Goal: Transaction & Acquisition: Download file/media

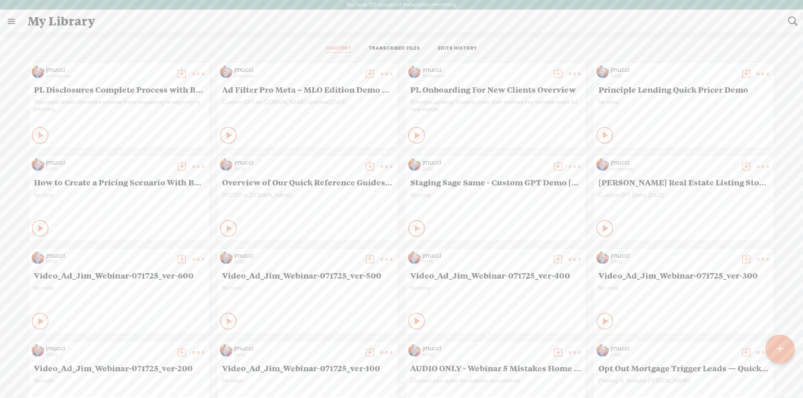
click at [176, 73] on t at bounding box center [182, 74] width 12 height 12
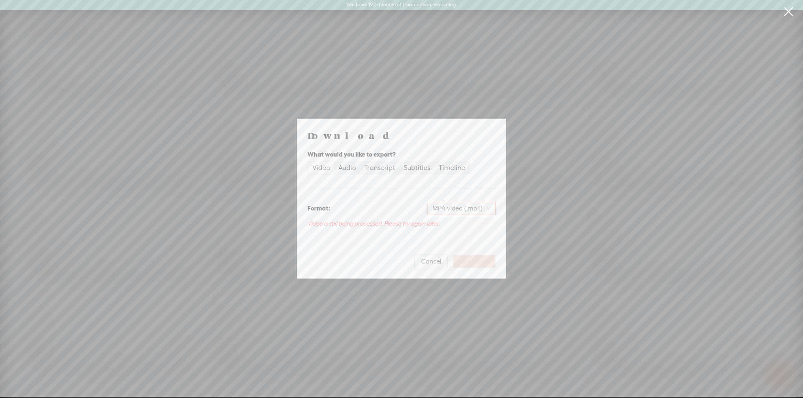
click at [440, 209] on span "MP4 video (.mp4)" at bounding box center [461, 208] width 58 height 13
click at [406, 205] on div "MP4 video (.mp4)" at bounding box center [415, 208] width 159 height 13
click at [384, 169] on div "Transcript" at bounding box center [379, 168] width 31 height 12
click at [360, 162] on input "Transcript" at bounding box center [360, 162] width 0 height 0
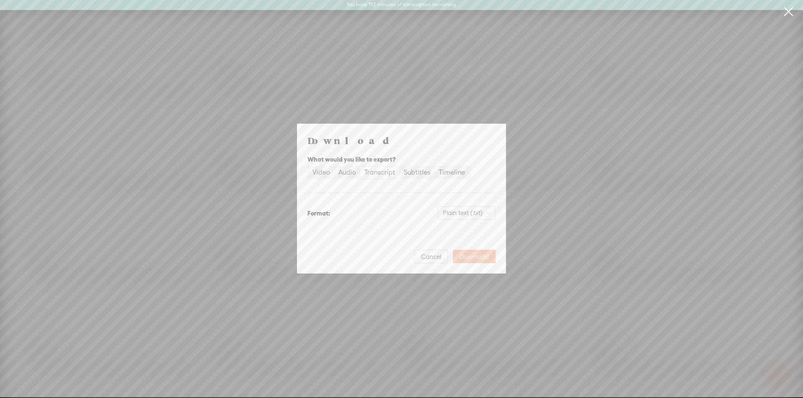
click at [467, 255] on span "Download" at bounding box center [473, 257] width 29 height 8
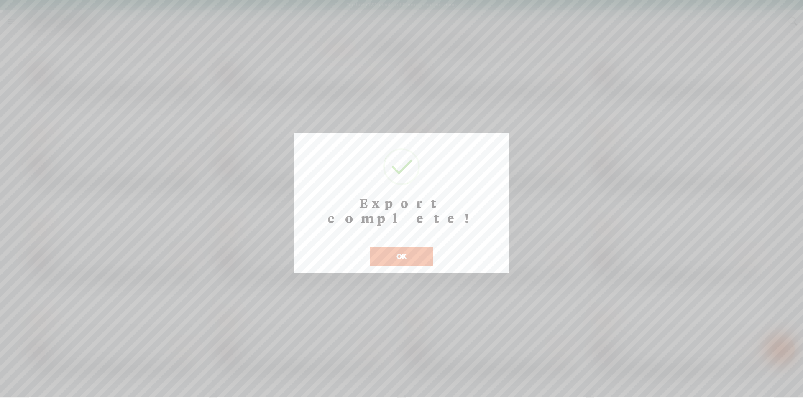
click at [94, 36] on div at bounding box center [401, 199] width 803 height 398
click at [400, 247] on button "OK" at bounding box center [402, 256] width 64 height 19
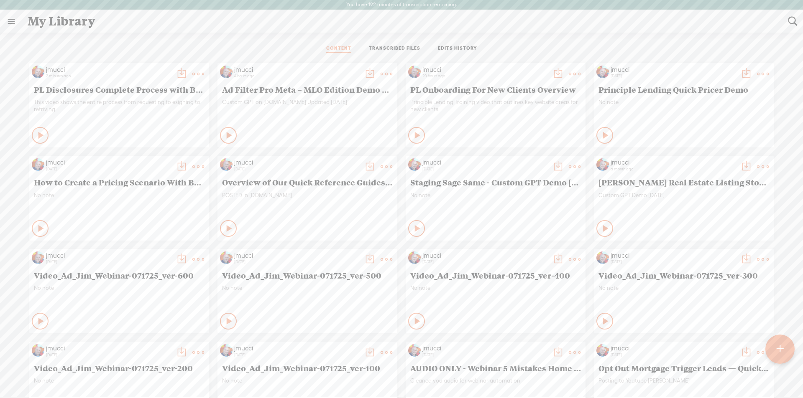
click at [176, 70] on t at bounding box center [182, 74] width 12 height 12
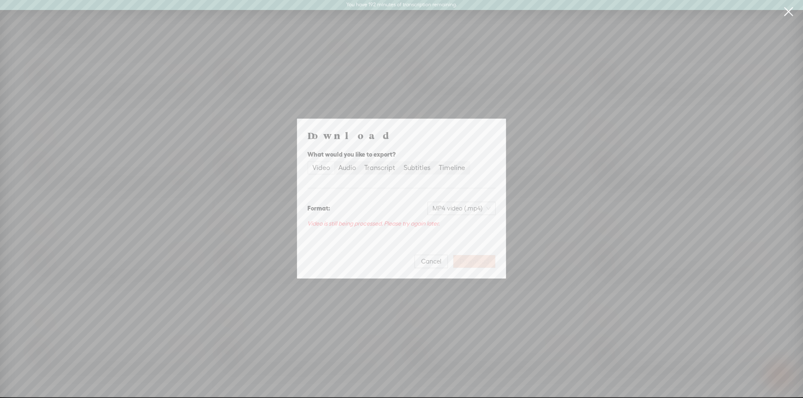
click at [181, 175] on div "Download What would you like to export? Video Audio Transcript Subtitles Timeli…" at bounding box center [401, 199] width 803 height 398
click at [428, 261] on span "Cancel" at bounding box center [431, 261] width 20 height 8
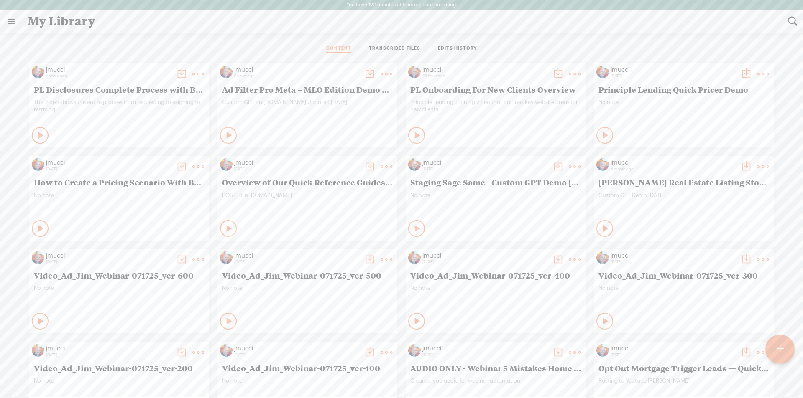
click at [176, 72] on t at bounding box center [182, 74] width 12 height 12
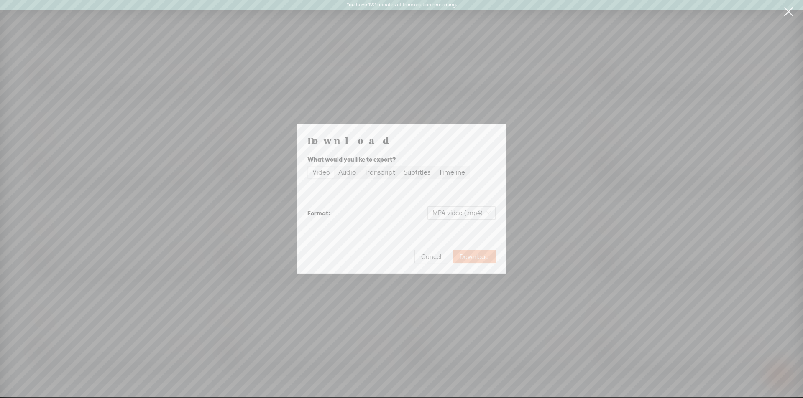
click at [469, 257] on span "Download" at bounding box center [473, 257] width 29 height 8
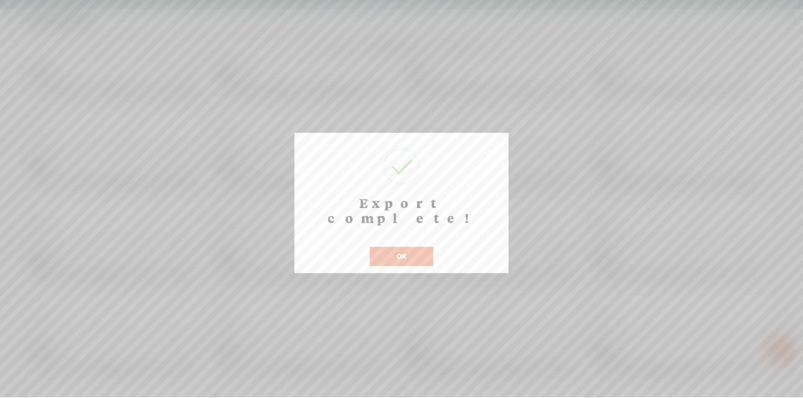
click at [403, 247] on button "OK" at bounding box center [402, 256] width 64 height 19
